Goal: Find specific page/section: Find specific page/section

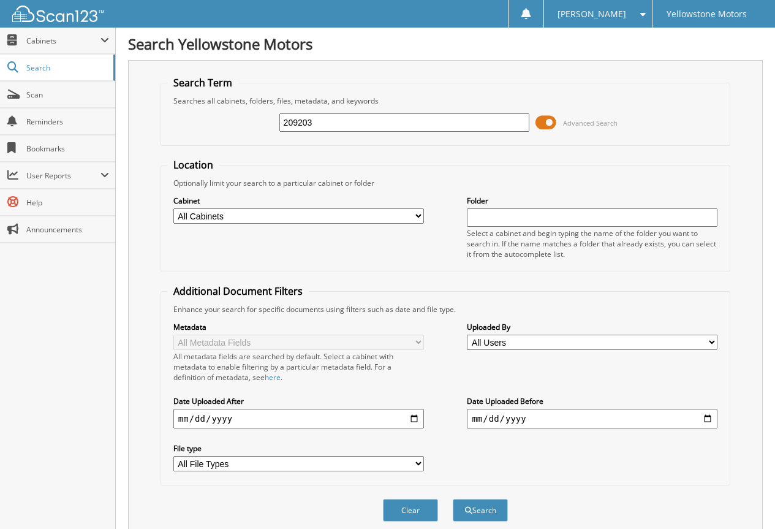
type input "209203"
click at [453, 499] on button "Search" at bounding box center [480, 510] width 55 height 23
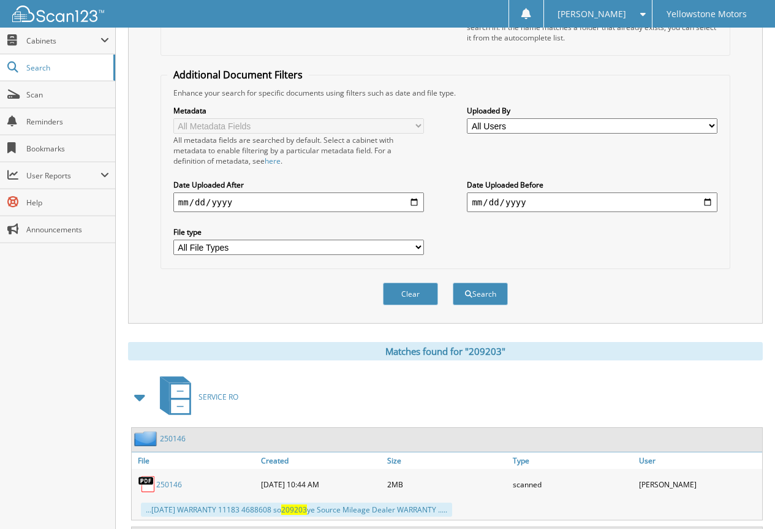
scroll to position [324, 0]
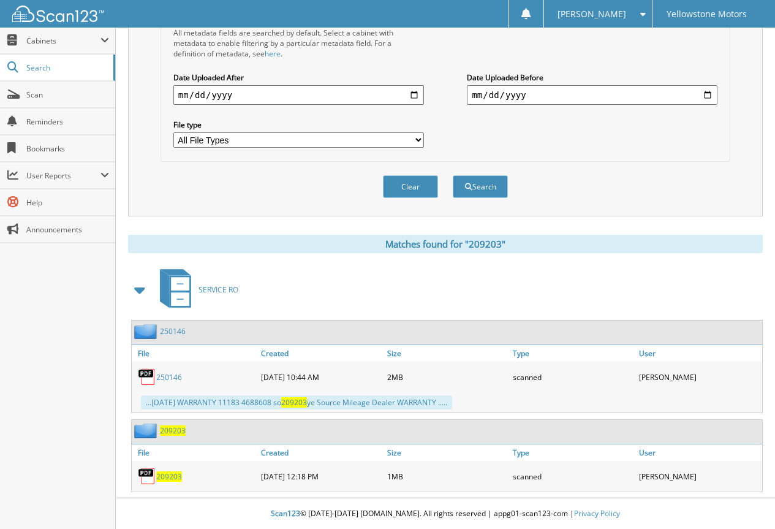
click at [167, 382] on link "250146" at bounding box center [169, 377] width 26 height 10
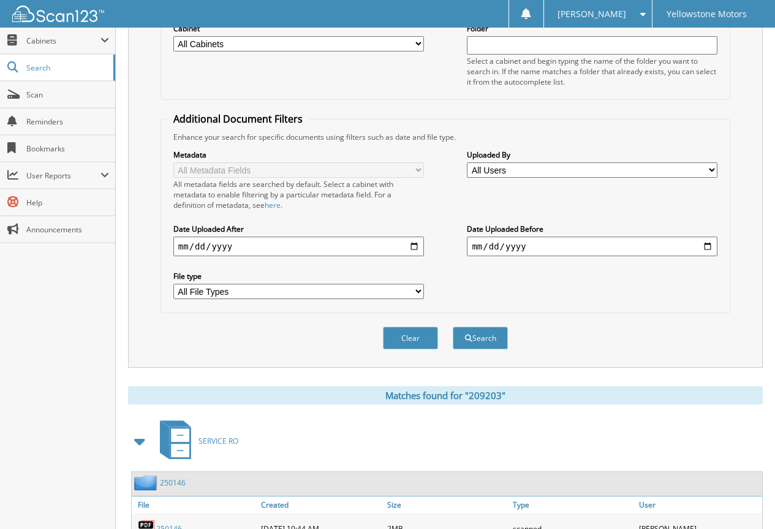
scroll to position [79, 0]
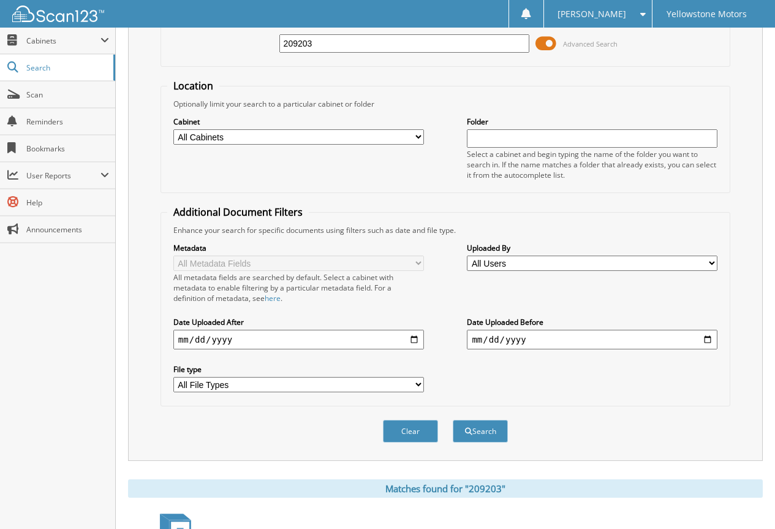
click at [367, 44] on input "209203" at bounding box center [405, 43] width 251 height 18
paste input "33926"
type input "233926"
click at [453, 420] on button "Search" at bounding box center [480, 431] width 55 height 23
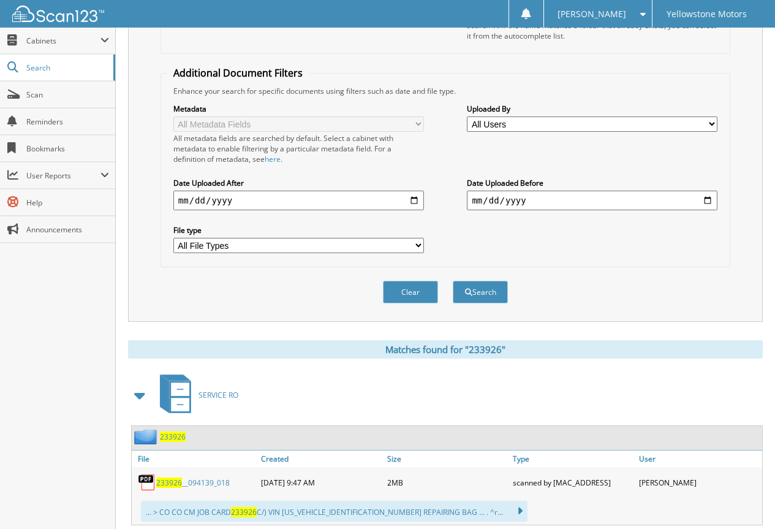
scroll to position [252, 0]
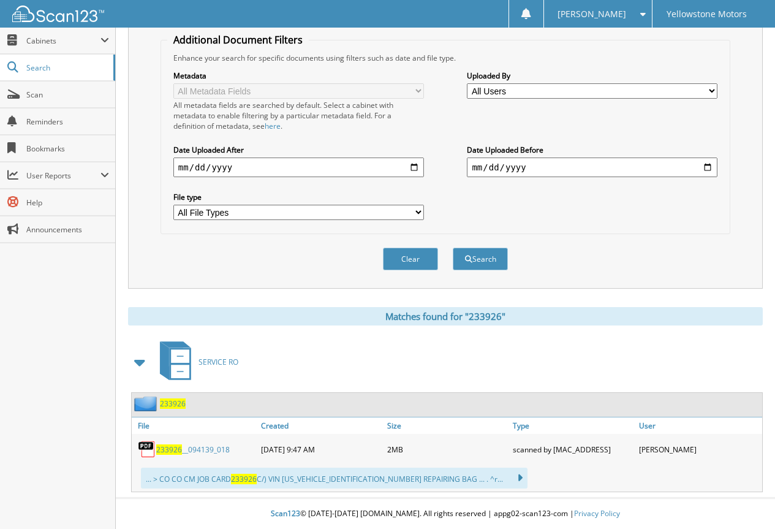
click at [170, 448] on span "233926" at bounding box center [169, 449] width 26 height 10
